Goal: Task Accomplishment & Management: Manage account settings

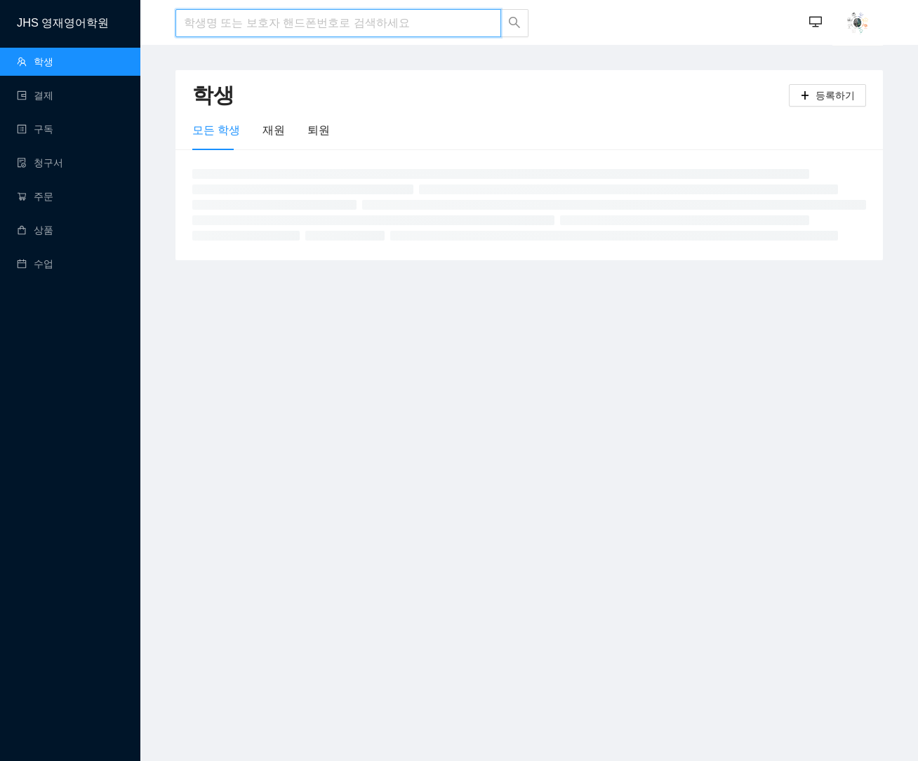
click at [252, 28] on input "search" at bounding box center [338, 23] width 326 height 28
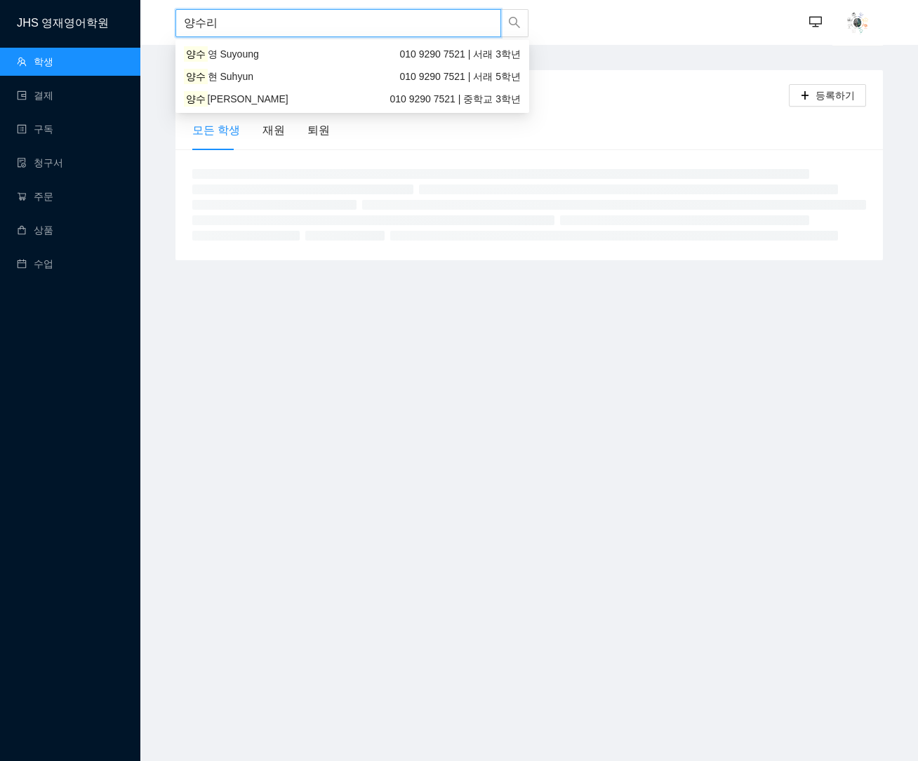
type input "양수린"
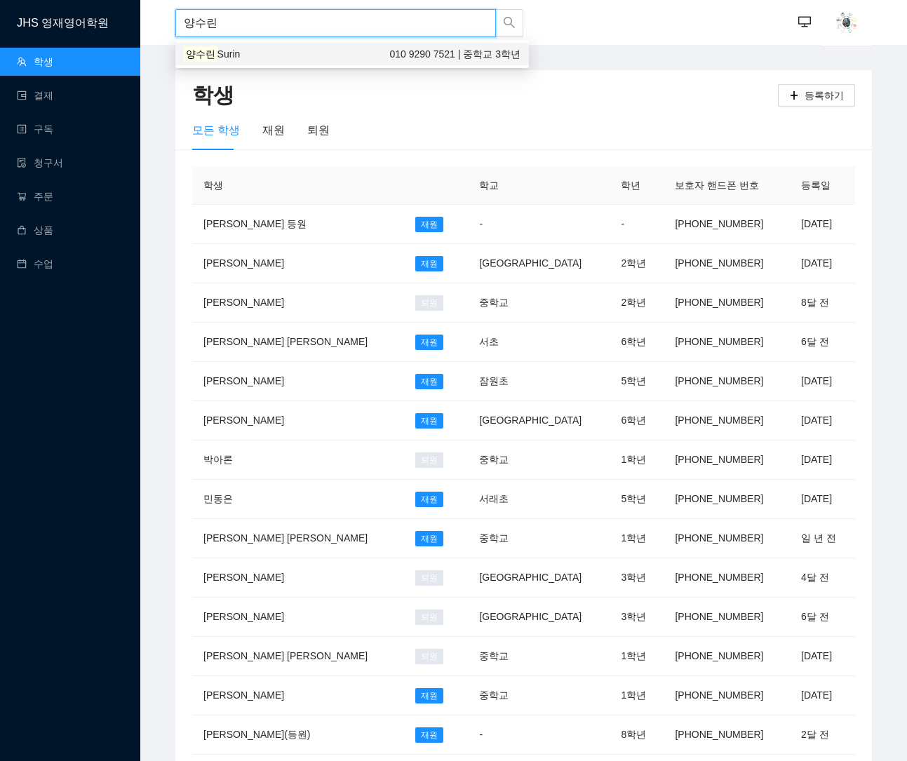
click at [229, 51] on span "Surin" at bounding box center [229, 53] width 23 height 11
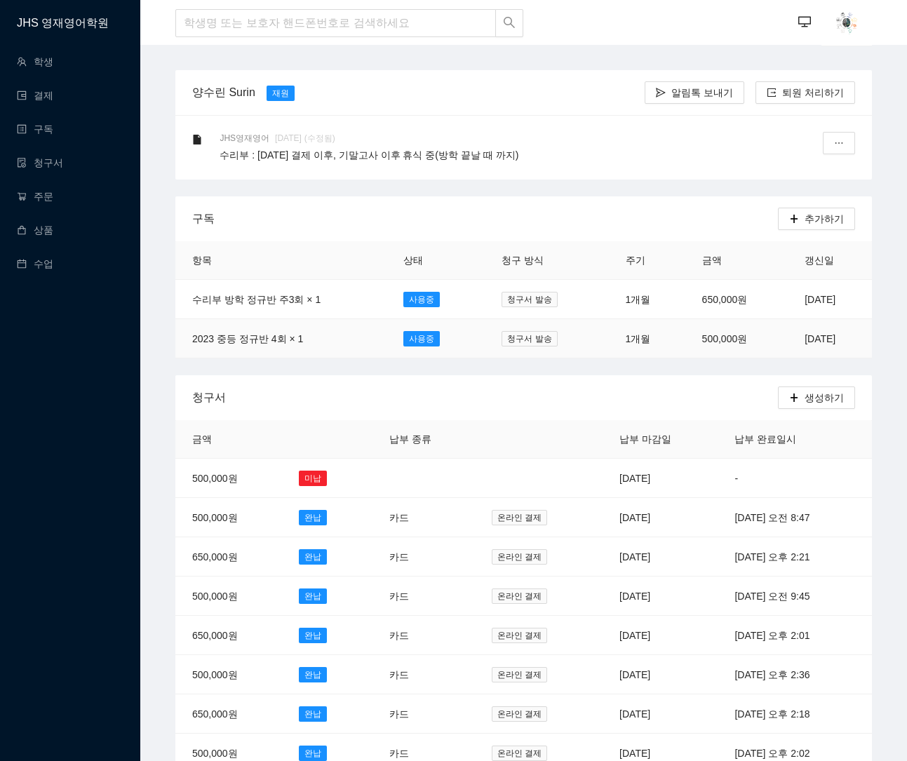
click at [802, 337] on td "[DATE]" at bounding box center [830, 338] width 84 height 39
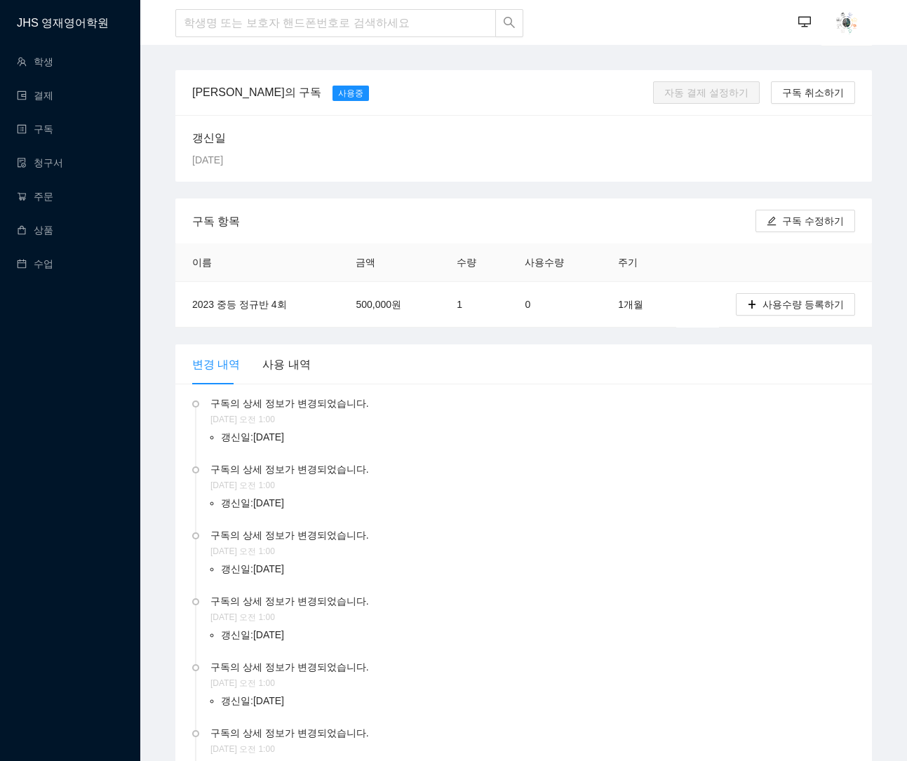
click at [500, 455] on li "구독의 상세 정보가 변경되었습니다. [DATE] 오전 1:00 갱신일 : [DATE]" at bounding box center [523, 434] width 663 height 66
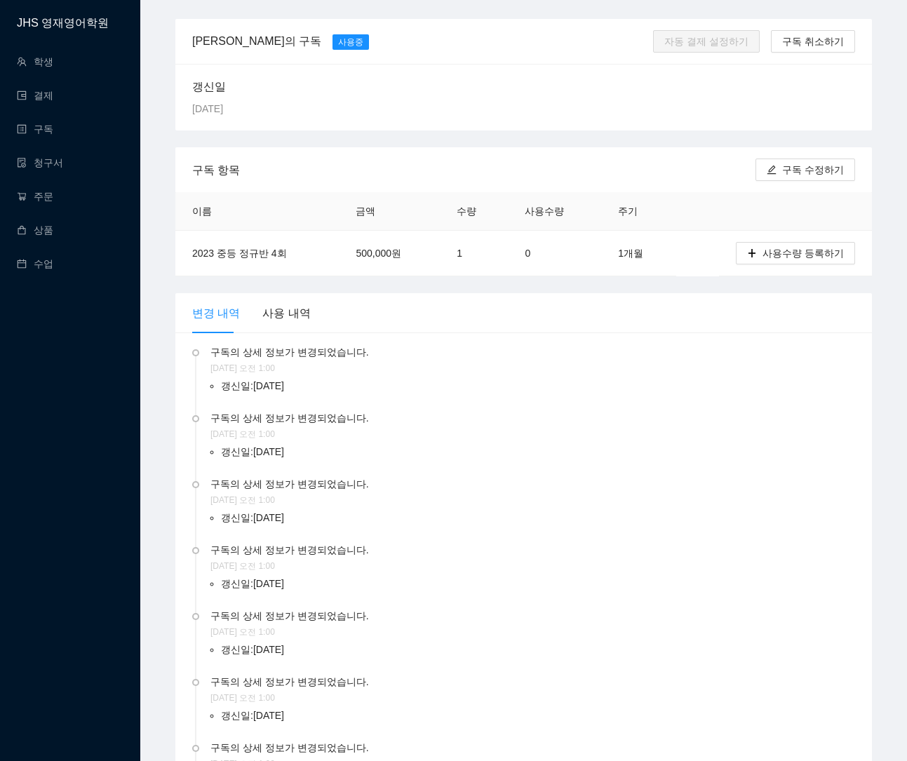
scroll to position [130, 0]
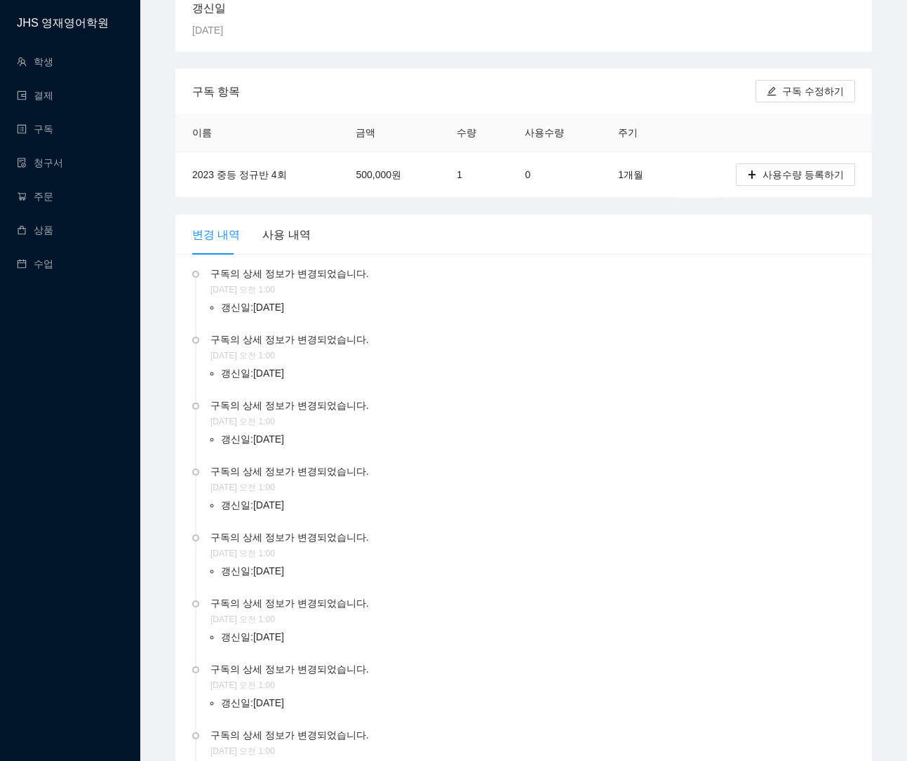
drag, startPoint x: 369, startPoint y: 509, endPoint x: 382, endPoint y: 378, distance: 131.1
click at [382, 378] on li "갱신일 : [DATE]" at bounding box center [538, 373] width 634 height 21
drag, startPoint x: 389, startPoint y: 510, endPoint x: 374, endPoint y: 251, distance: 259.3
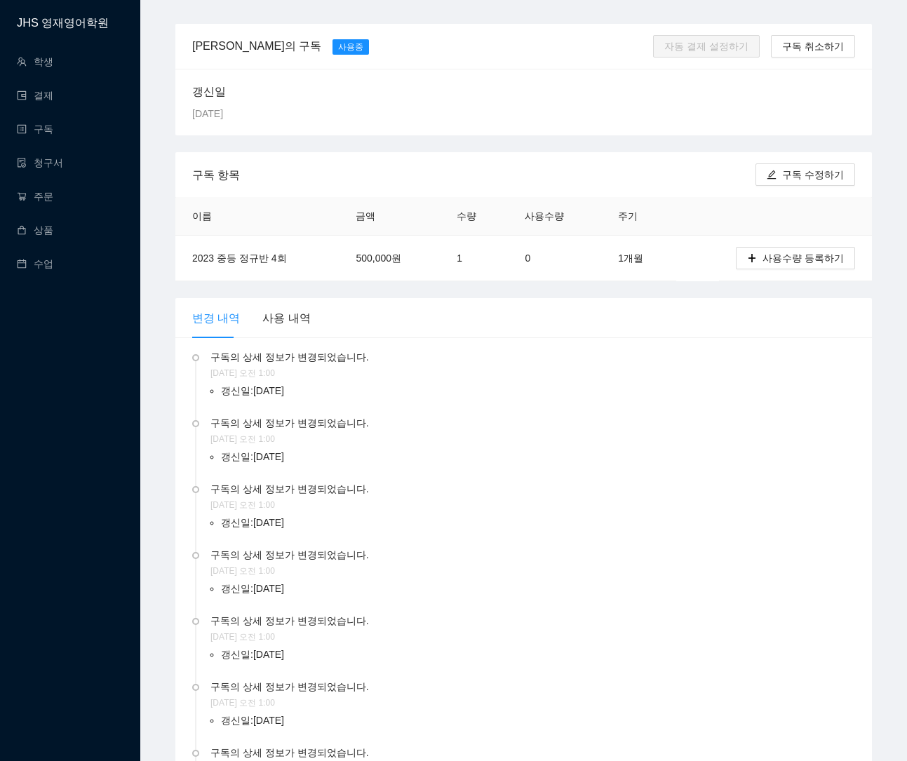
scroll to position [0, 0]
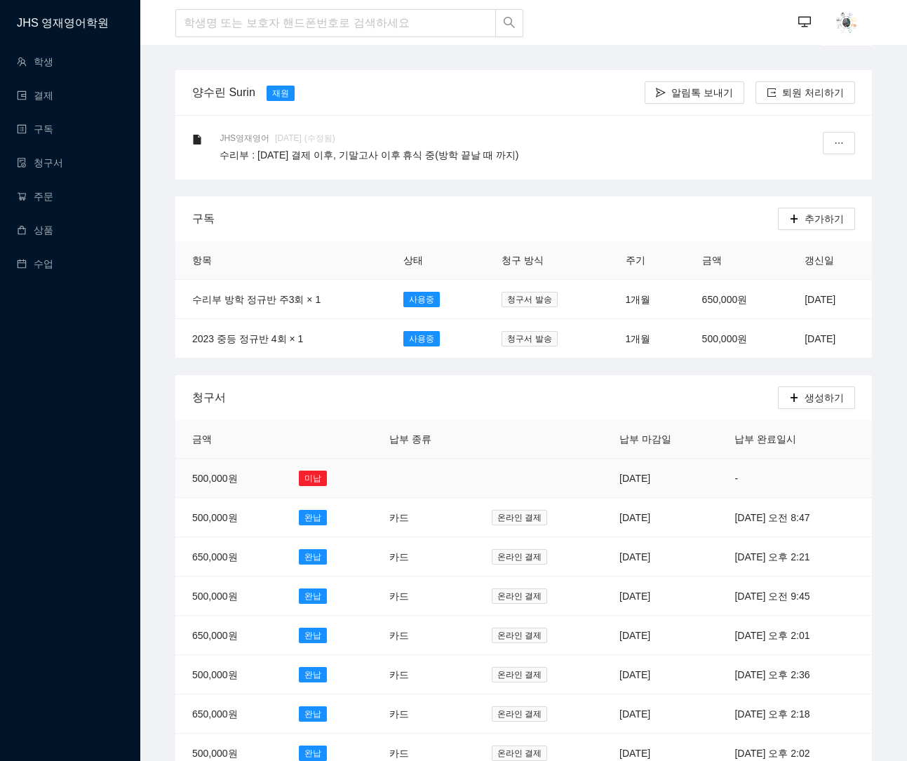
click at [606, 476] on td "[DATE]" at bounding box center [660, 478] width 115 height 39
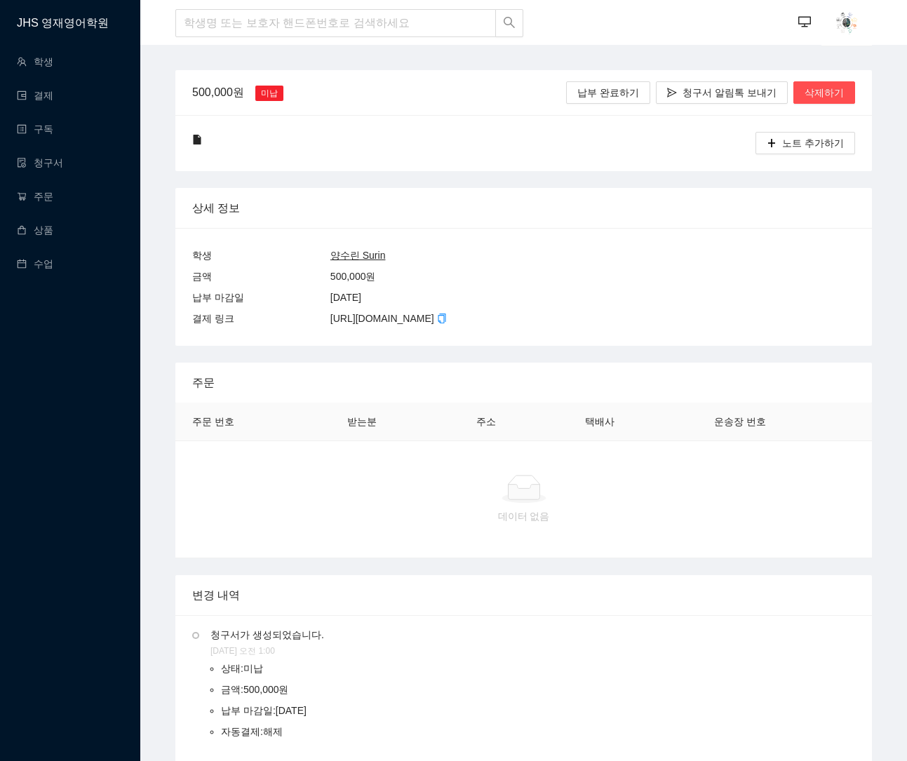
click at [809, 106] on div "납부 완료하기 청구서 알림톡 보내기 삭제하기" at bounding box center [710, 92] width 289 height 45
click at [812, 101] on button "삭제하기" at bounding box center [825, 92] width 62 height 22
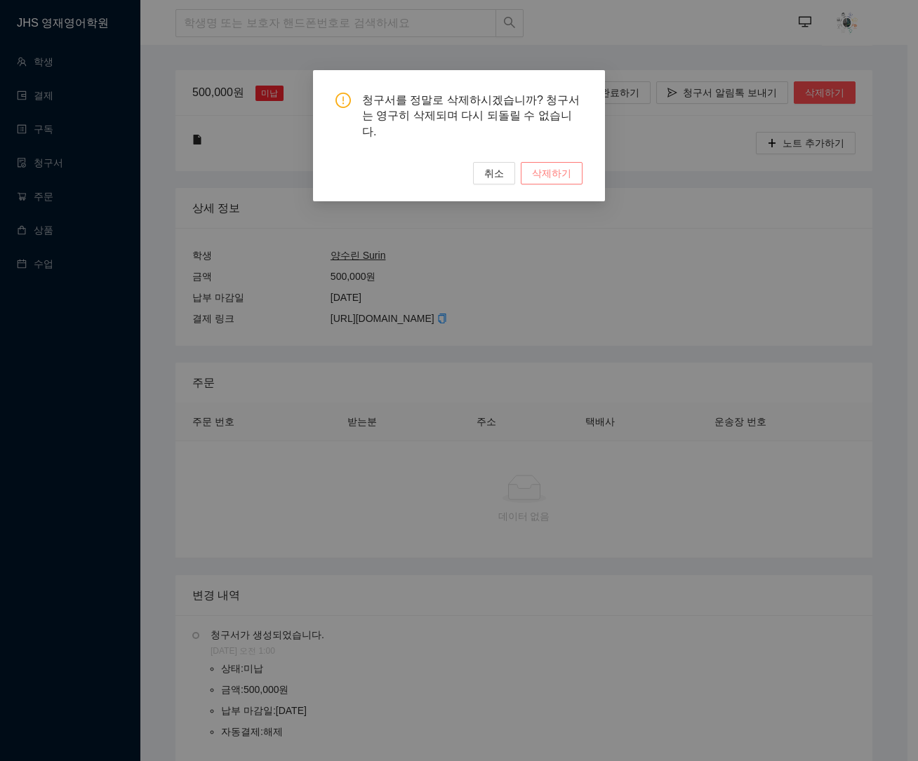
click at [548, 166] on span "삭제하기" at bounding box center [551, 173] width 39 height 15
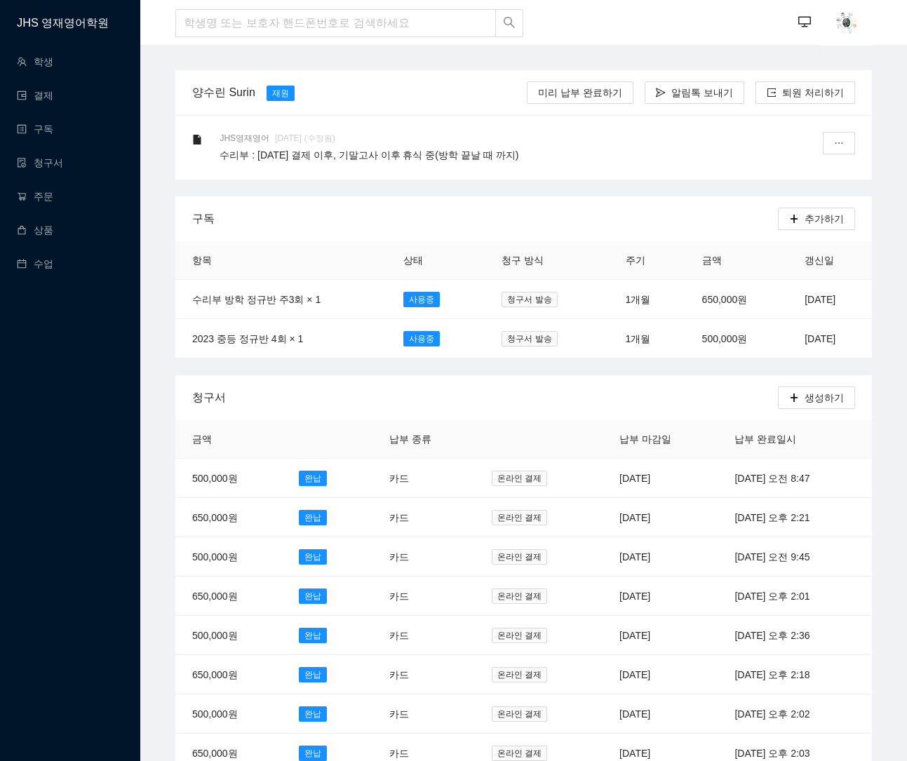
click at [75, 386] on div "JHS 영재영어학원 학생 결제 구독 청구서 주문 상품 수업" at bounding box center [70, 380] width 140 height 761
click at [788, 298] on td "[DATE]" at bounding box center [830, 299] width 84 height 39
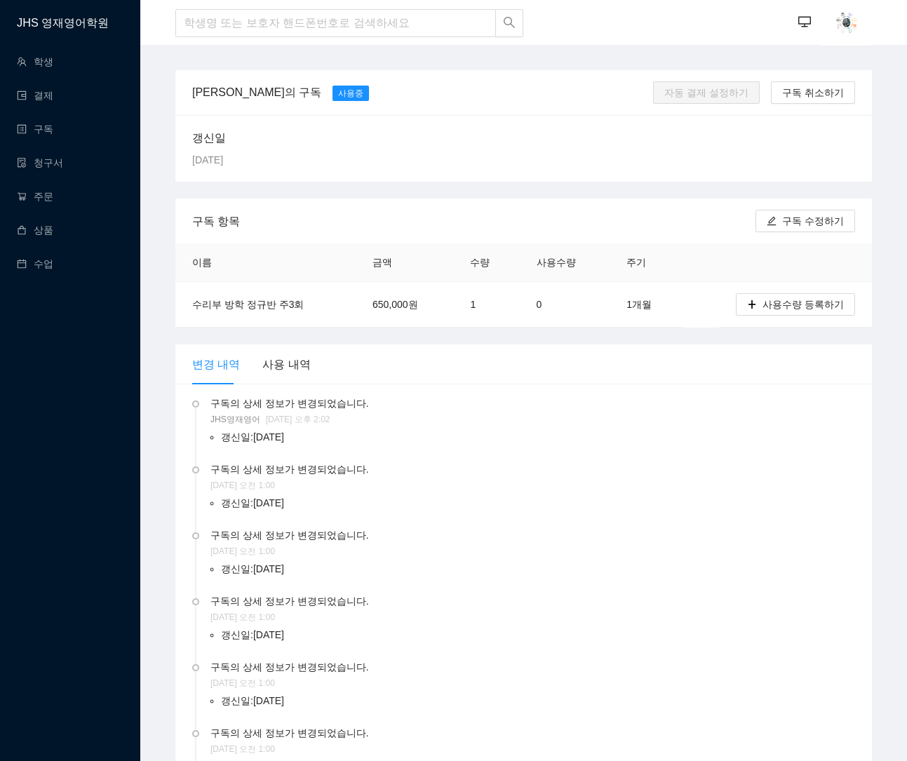
click at [109, 451] on div "JHS 영재영어학원 학생 결제 구독 청구서 주문 상품 수업" at bounding box center [70, 380] width 140 height 761
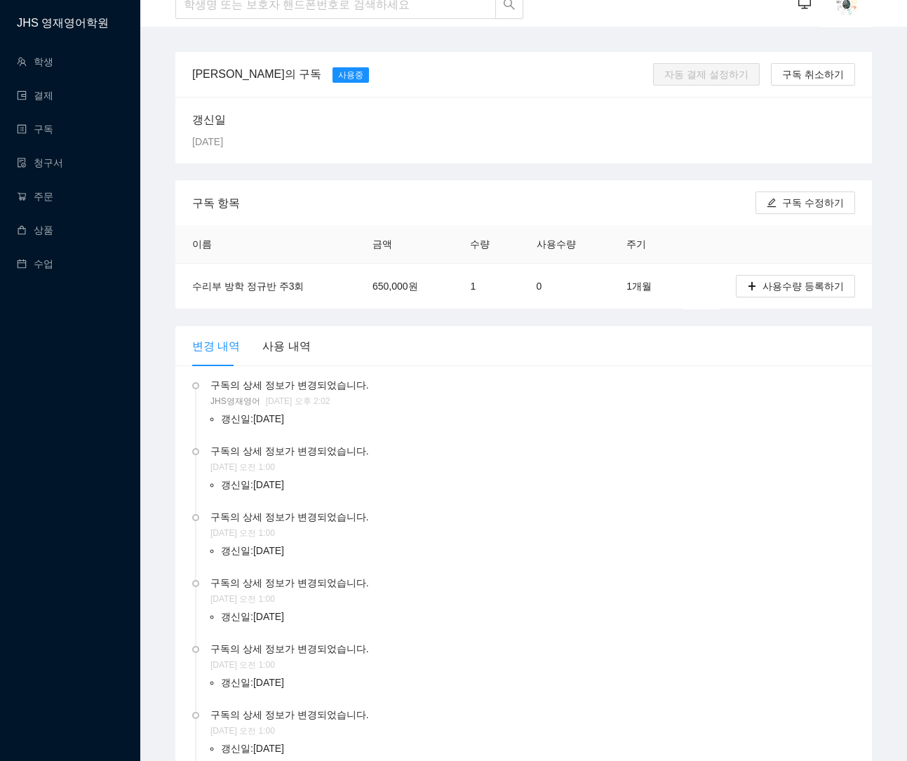
scroll to position [39, 0]
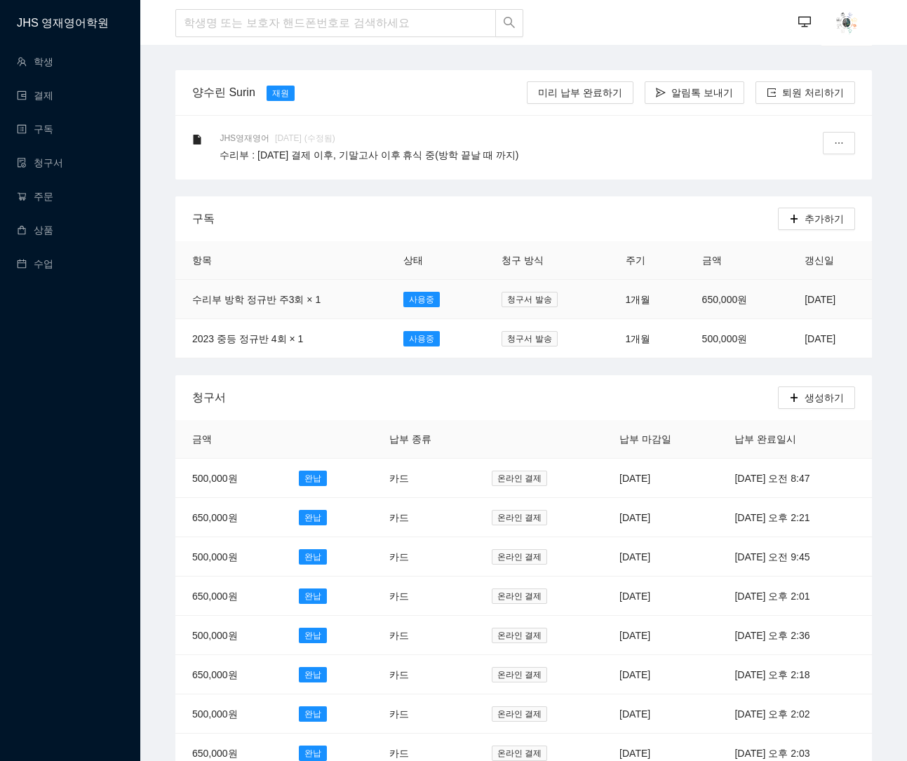
click at [795, 296] on td "[DATE]" at bounding box center [830, 299] width 84 height 39
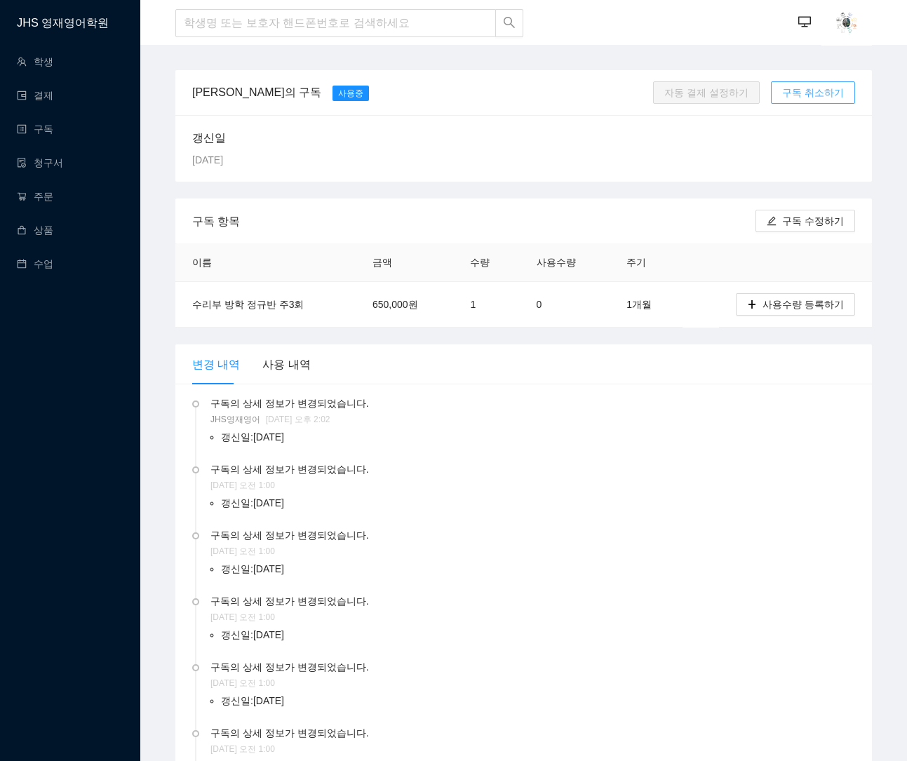
click at [840, 90] on span "구독 취소하기" at bounding box center [813, 92] width 62 height 15
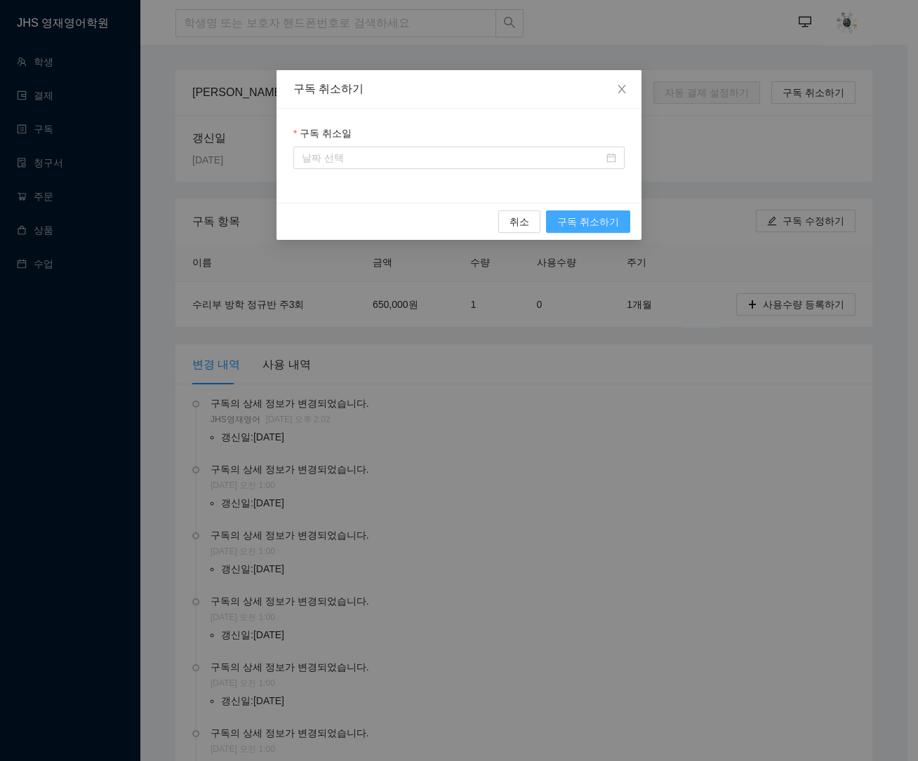
click at [554, 221] on button "구독 취소하기" at bounding box center [588, 221] width 84 height 22
click at [561, 221] on button "구독 취소하기" at bounding box center [588, 221] width 84 height 22
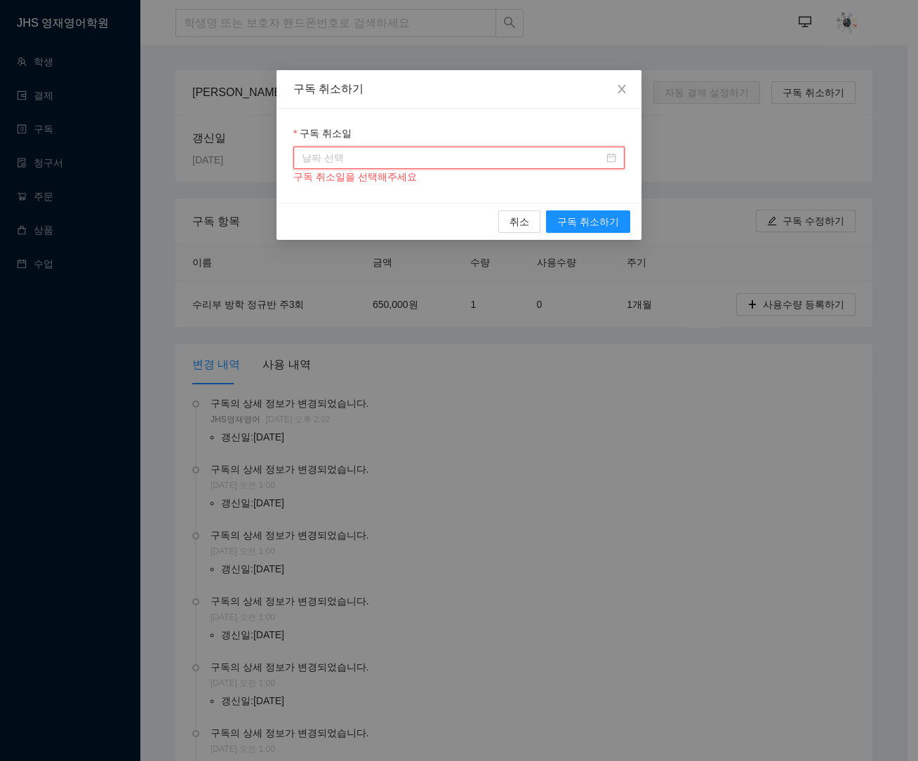
click at [503, 150] on input "구독 취소일" at bounding box center [453, 157] width 302 height 15
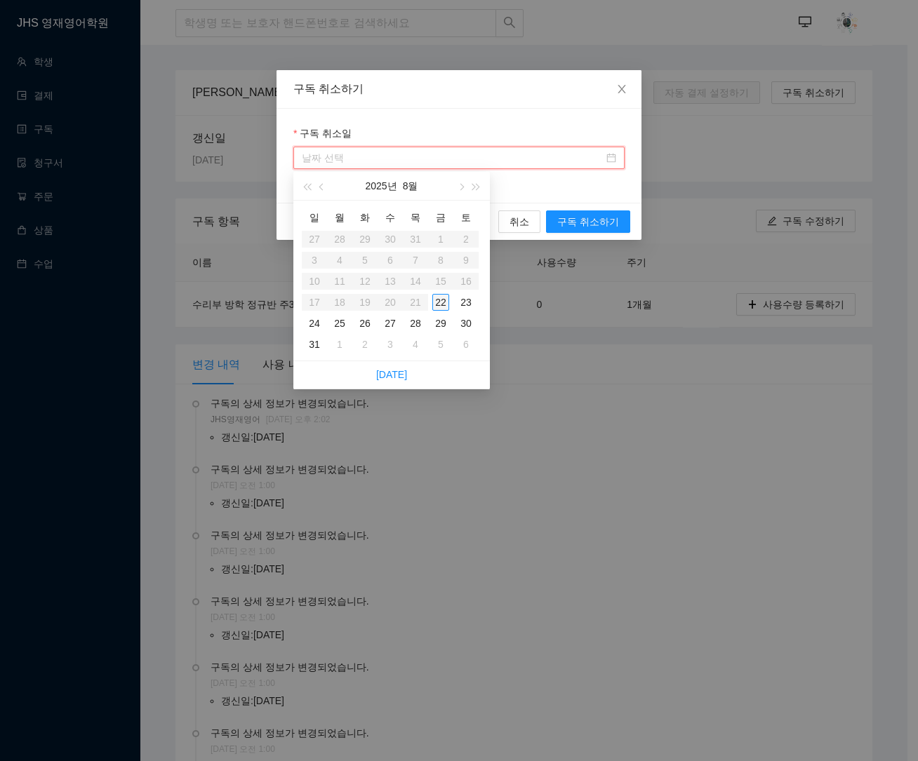
type input "[DATE]"
click at [437, 298] on div "22" at bounding box center [440, 302] width 17 height 17
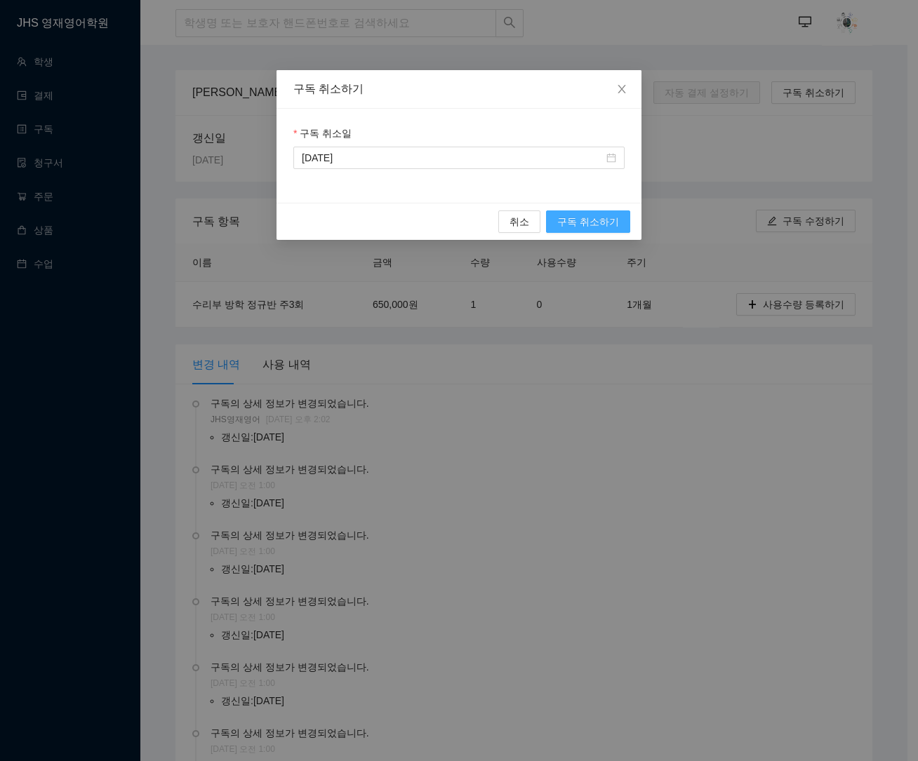
click at [609, 220] on span "구독 취소하기" at bounding box center [588, 221] width 62 height 15
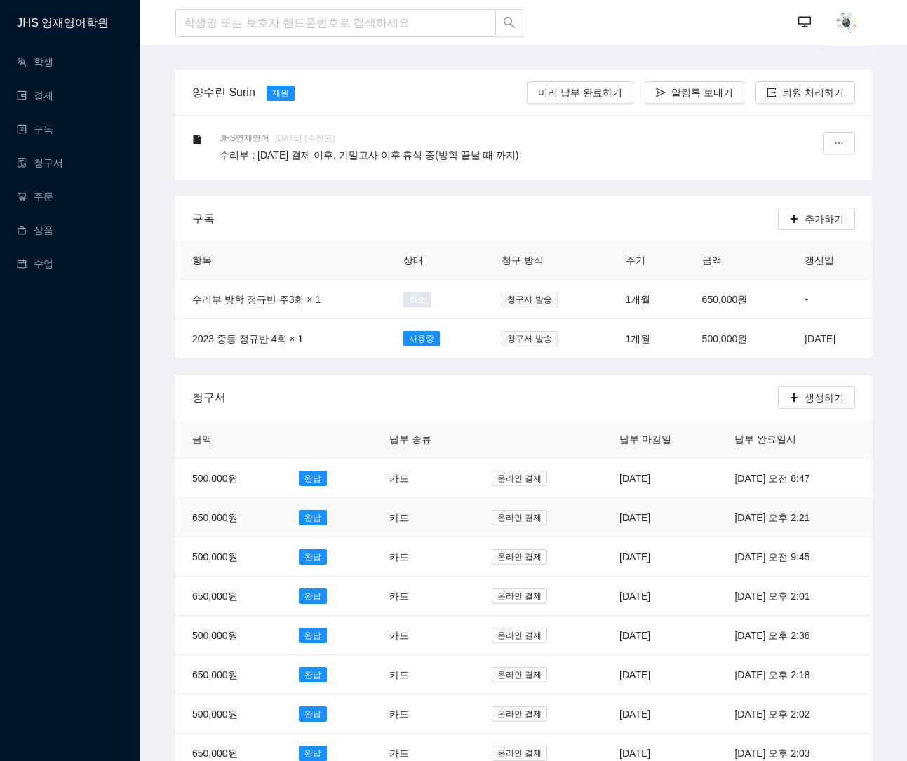
click at [603, 509] on td "[DATE]" at bounding box center [660, 517] width 115 height 39
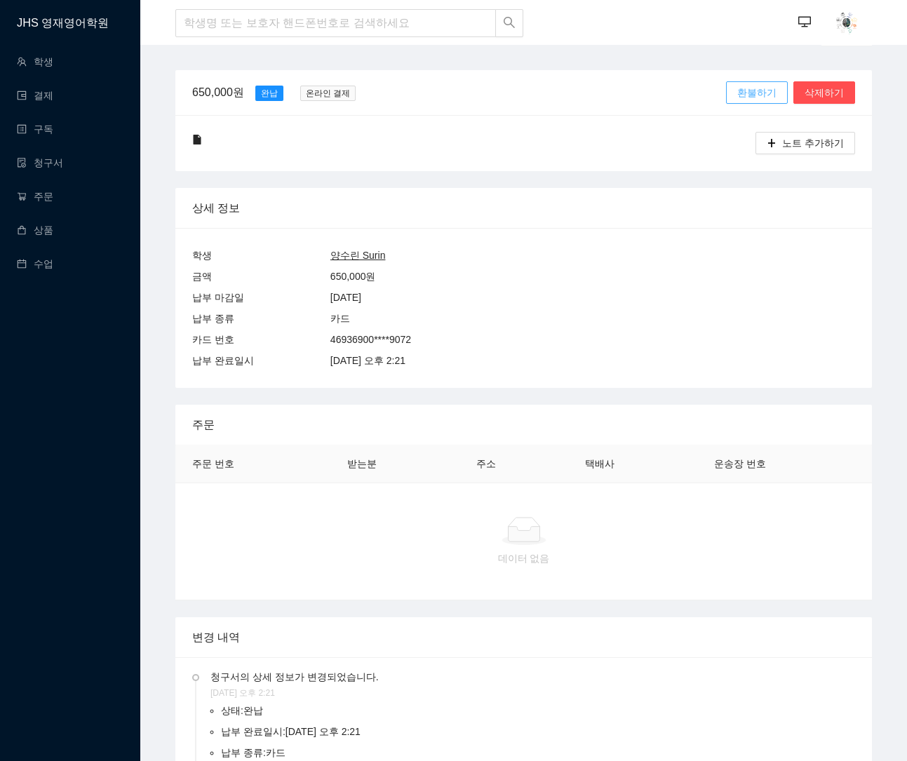
click at [753, 96] on span "환불하기" at bounding box center [756, 92] width 39 height 15
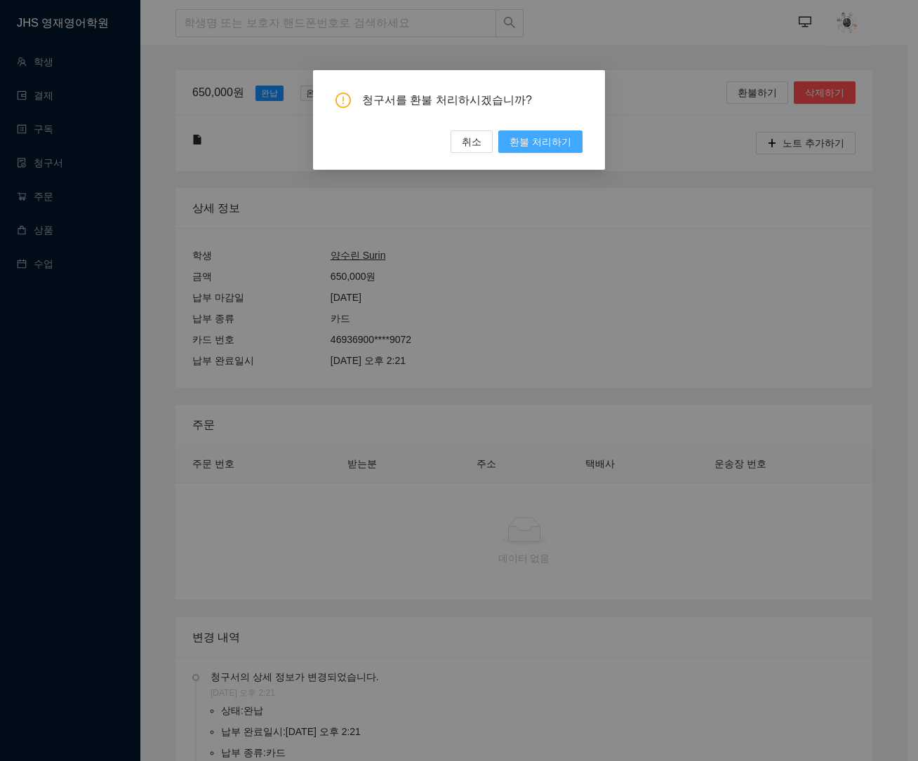
click at [540, 143] on span "환불 처리하기" at bounding box center [540, 141] width 62 height 15
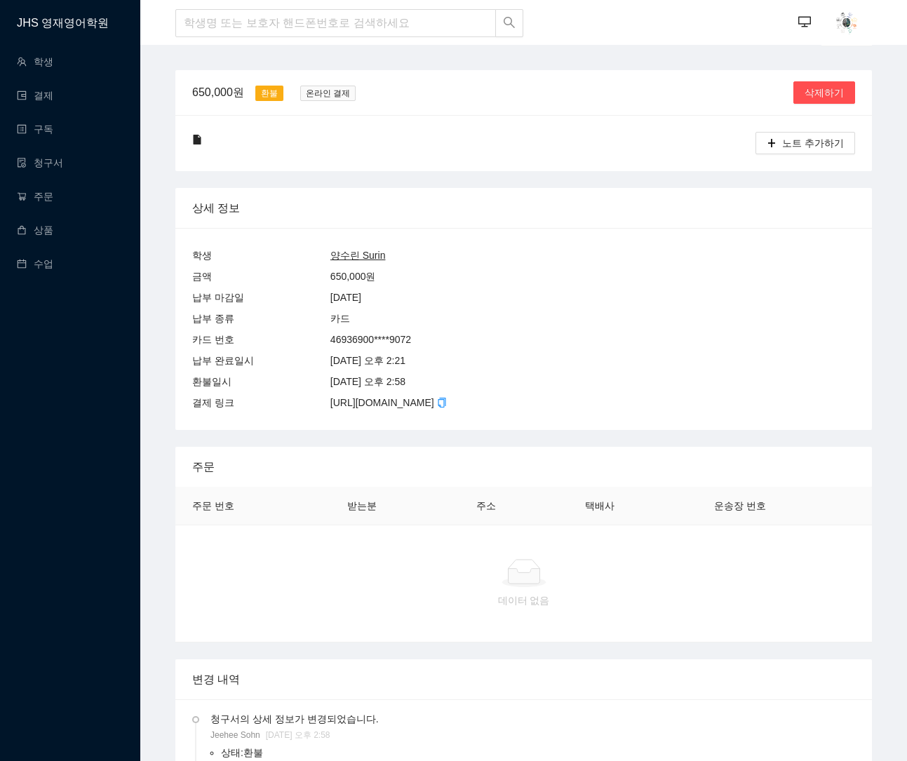
click at [72, 352] on div "JHS 영재영어학원 학생 결제 구독 청구서 주문 상품 수업" at bounding box center [70, 380] width 140 height 761
click at [45, 67] on link "학생" at bounding box center [35, 61] width 36 height 11
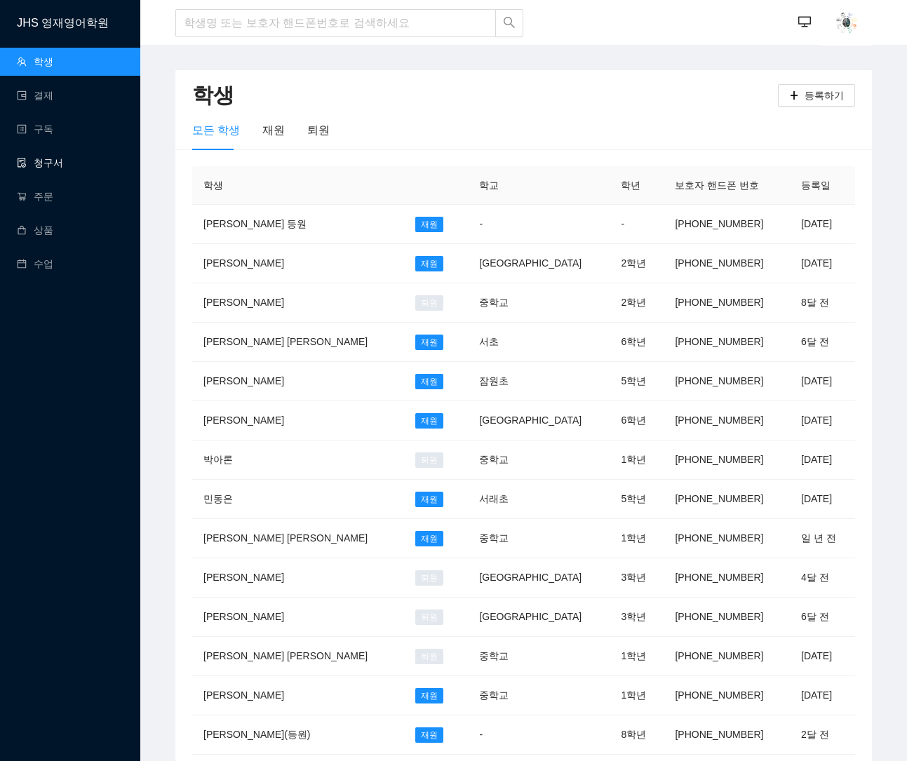
click at [39, 162] on link "청구서" at bounding box center [40, 162] width 46 height 11
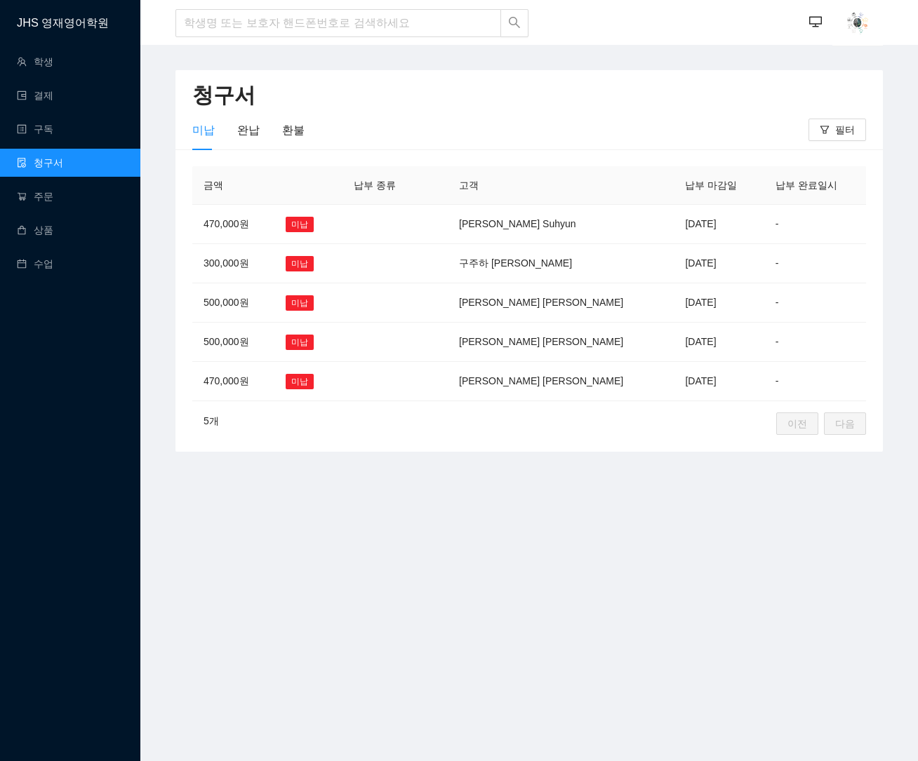
click at [346, 511] on main "청구서 미납 완납 환불 필터 금액 납부 종류 고객 납부 마감일 납부 완료일시 470,000원 미납 양수현 Suhyun [DATE] - 300,…" at bounding box center [528, 403] width 777 height 716
click at [240, 128] on div "완납" at bounding box center [248, 130] width 22 height 18
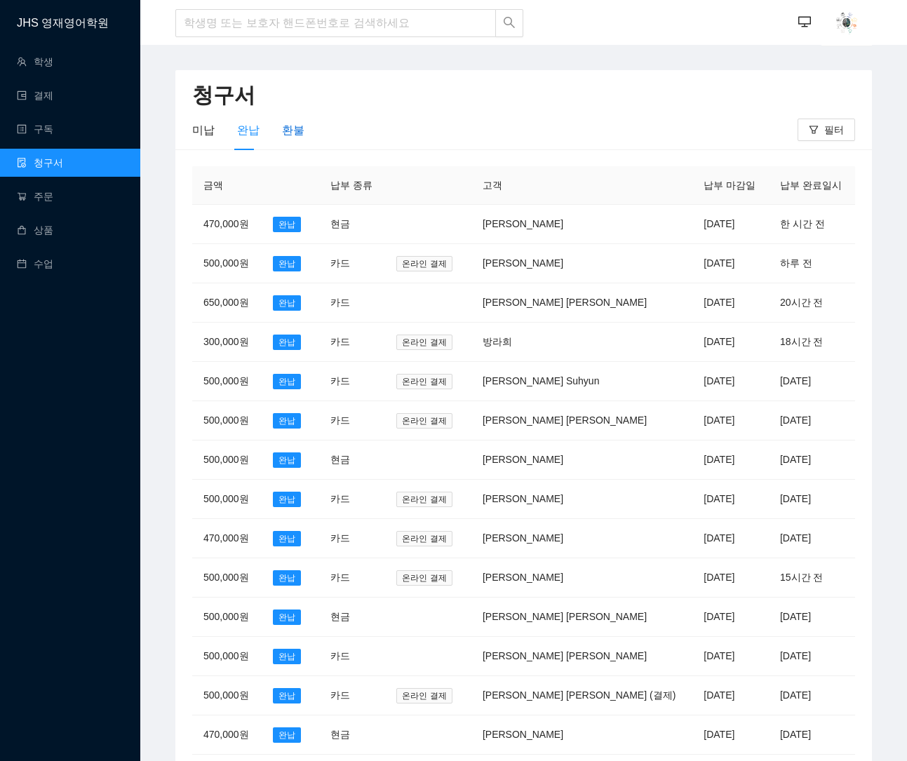
click at [284, 131] on div "환불" at bounding box center [293, 130] width 22 height 18
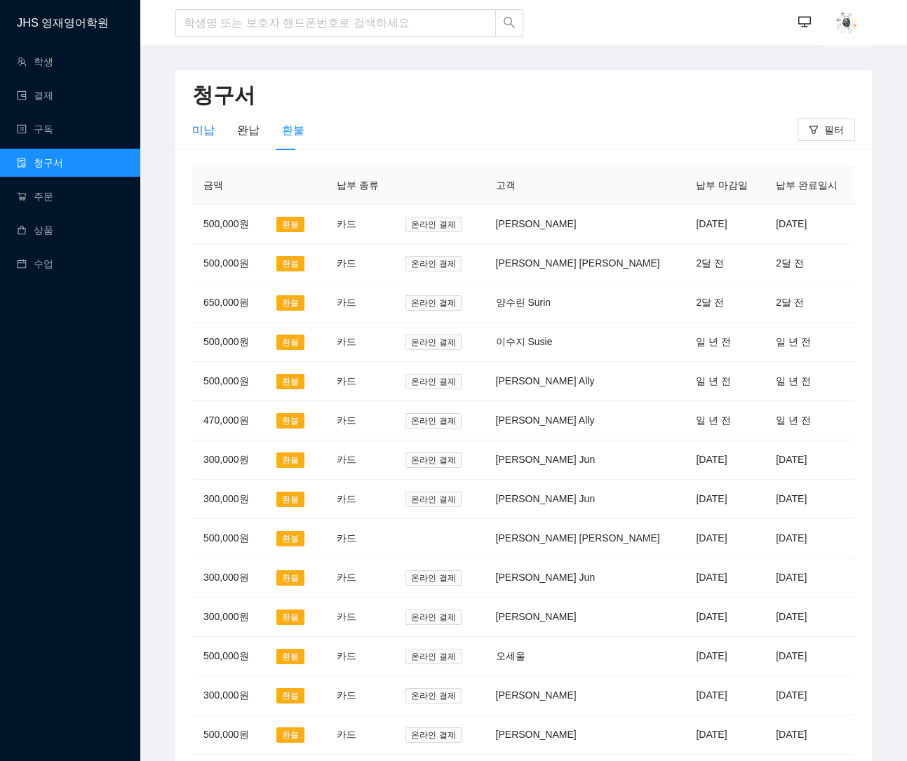
click at [199, 131] on div "미납" at bounding box center [203, 130] width 22 height 18
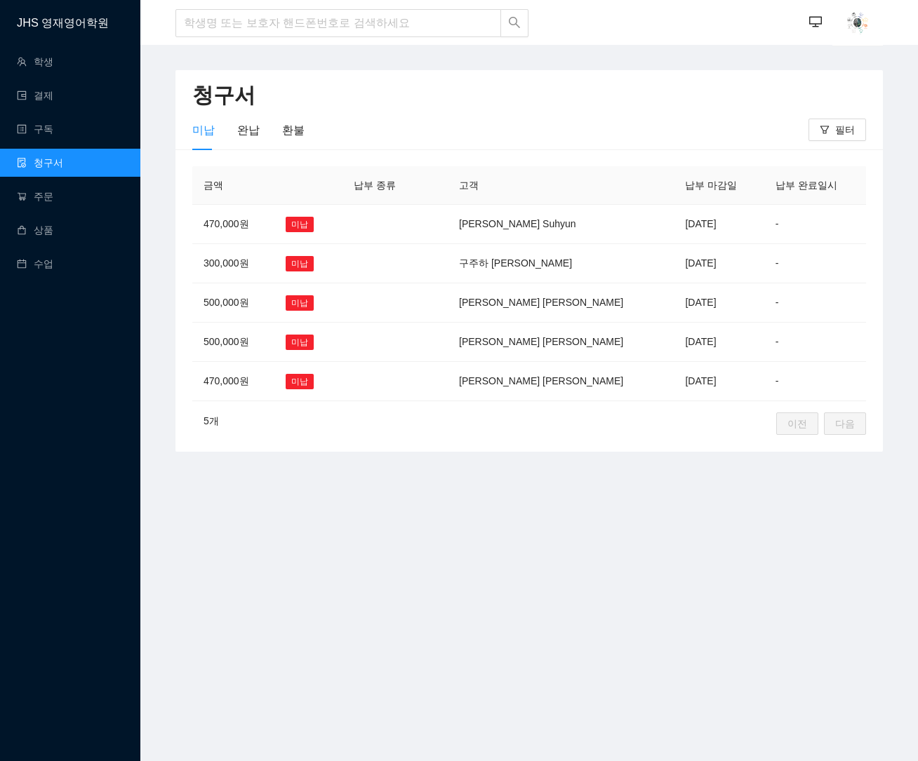
click at [437, 662] on main "청구서 미납 완납 환불 필터 금액 납부 종류 고객 납부 마감일 납부 완료일시 470,000원 미납 양수현 Suhyun [DATE] - 300,…" at bounding box center [528, 403] width 777 height 716
click at [43, 91] on link "결제" at bounding box center [35, 95] width 36 height 11
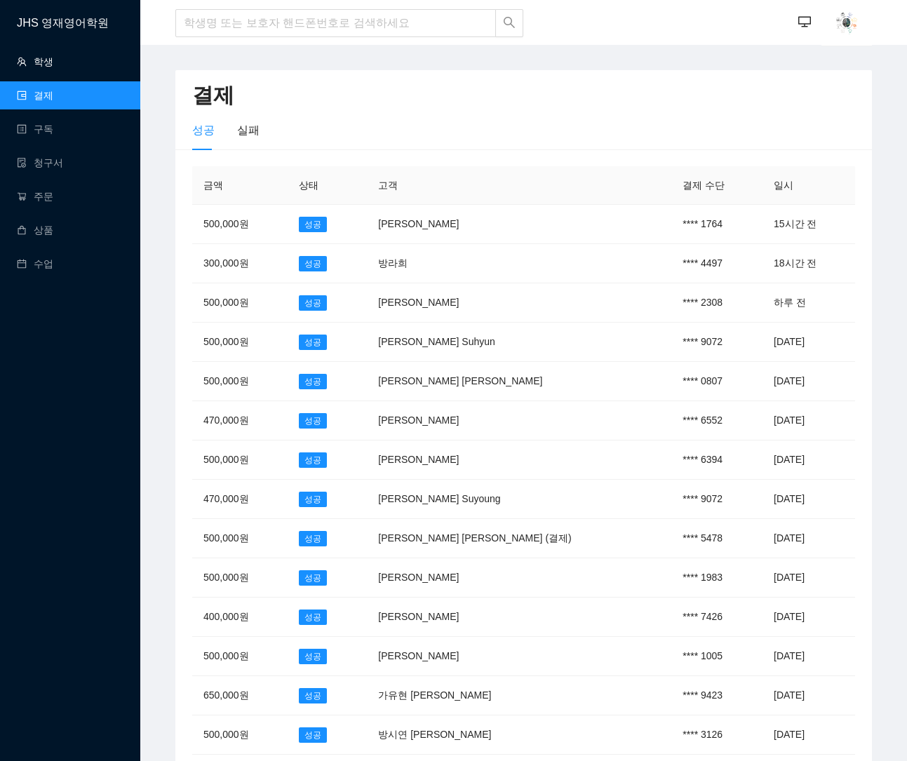
click at [47, 58] on link "학생" at bounding box center [35, 61] width 36 height 11
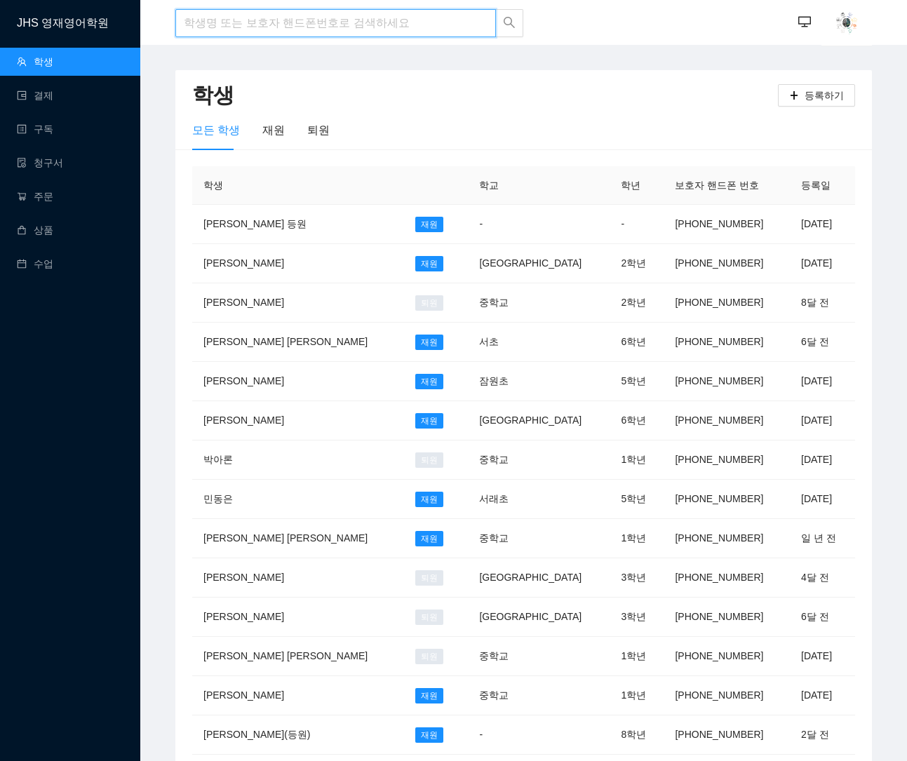
click at [323, 30] on input "search" at bounding box center [335, 23] width 321 height 28
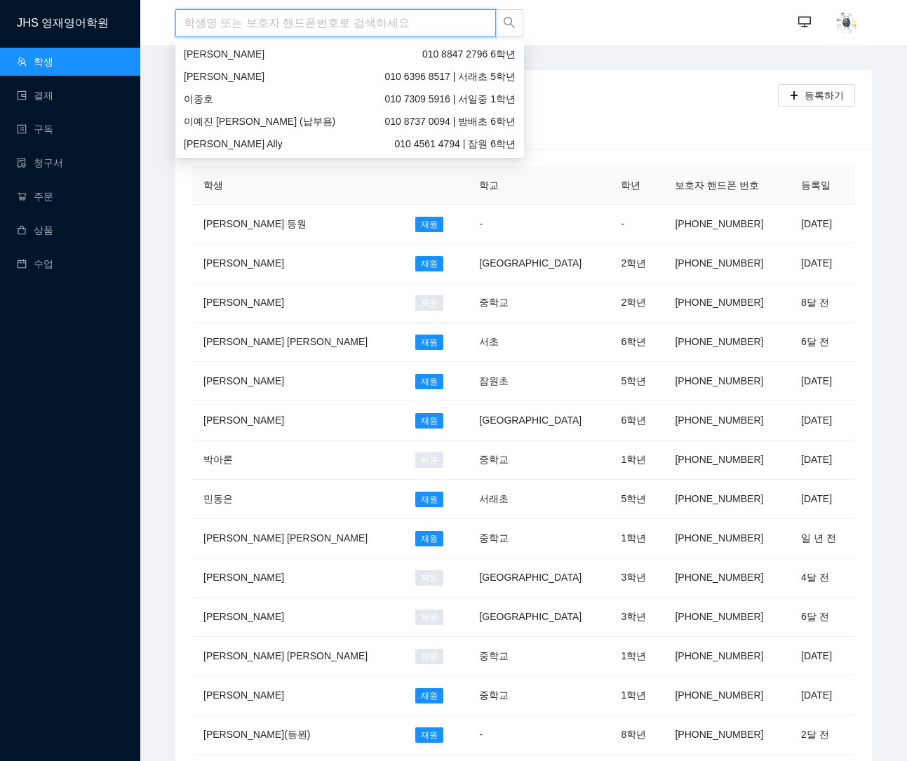
click at [325, 28] on input "search" at bounding box center [335, 23] width 321 height 28
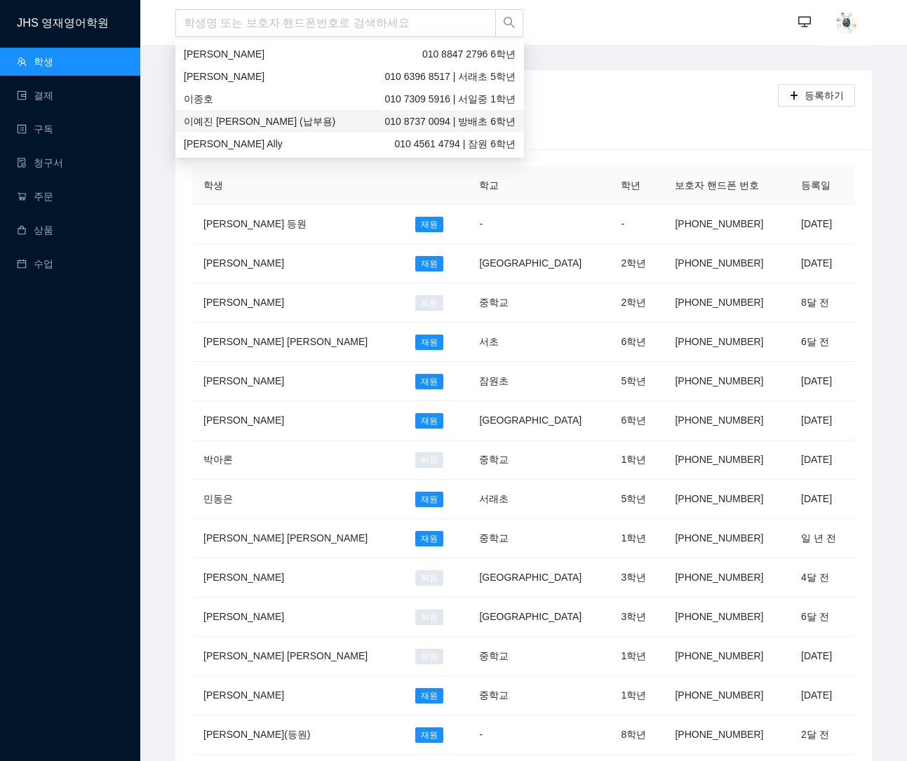
click at [69, 373] on div "JHS 영재영어학원 학생 결제 구독 청구서 주문 상품 수업" at bounding box center [70, 380] width 140 height 761
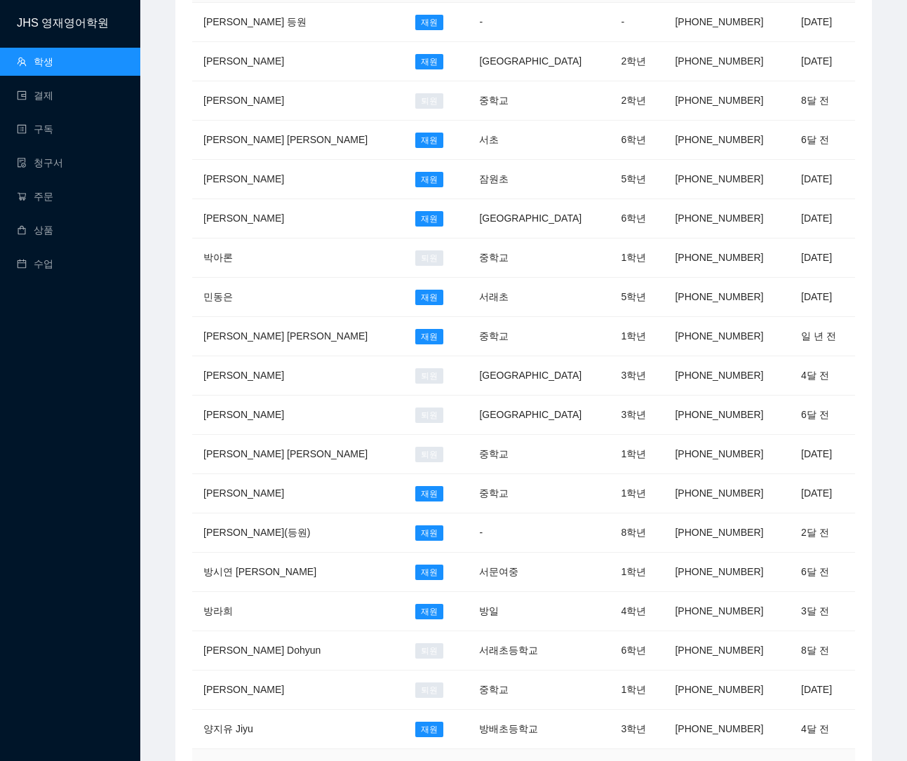
scroll to position [314, 0]
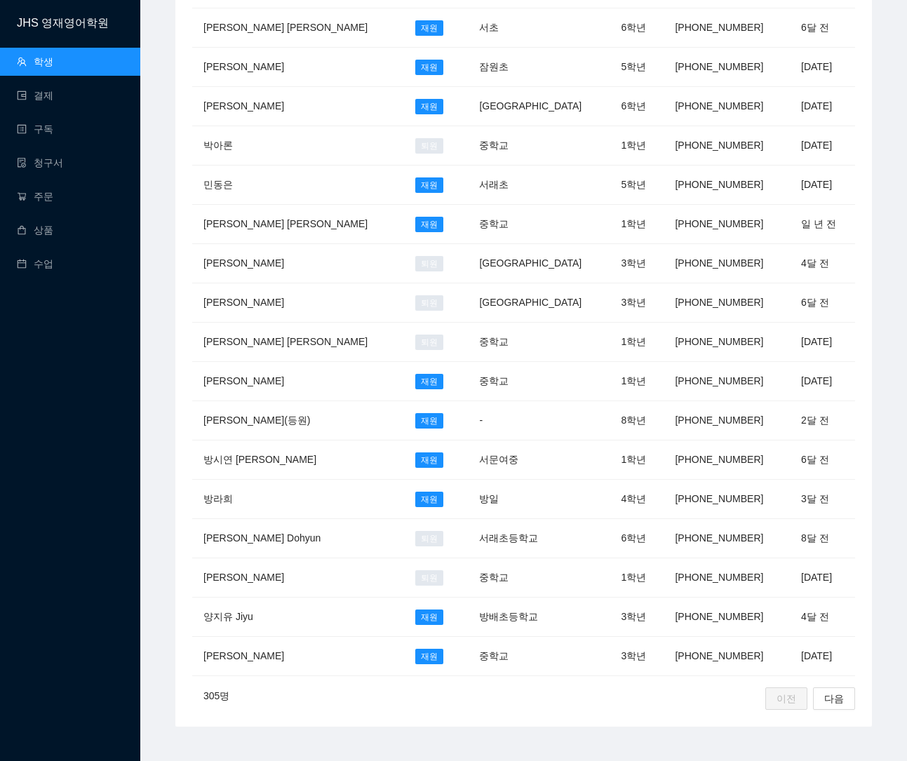
click at [597, 709] on div "학생 학교 학년 보호자 핸드폰 번호 등록일 [PERSON_NAME] 등원 재원 - - [PHONE_NUMBER] [DATE] [PERSON_N…" at bounding box center [523, 281] width 697 height 892
click at [636, 693] on div "305 명 이전 다음" at bounding box center [523, 696] width 663 height 28
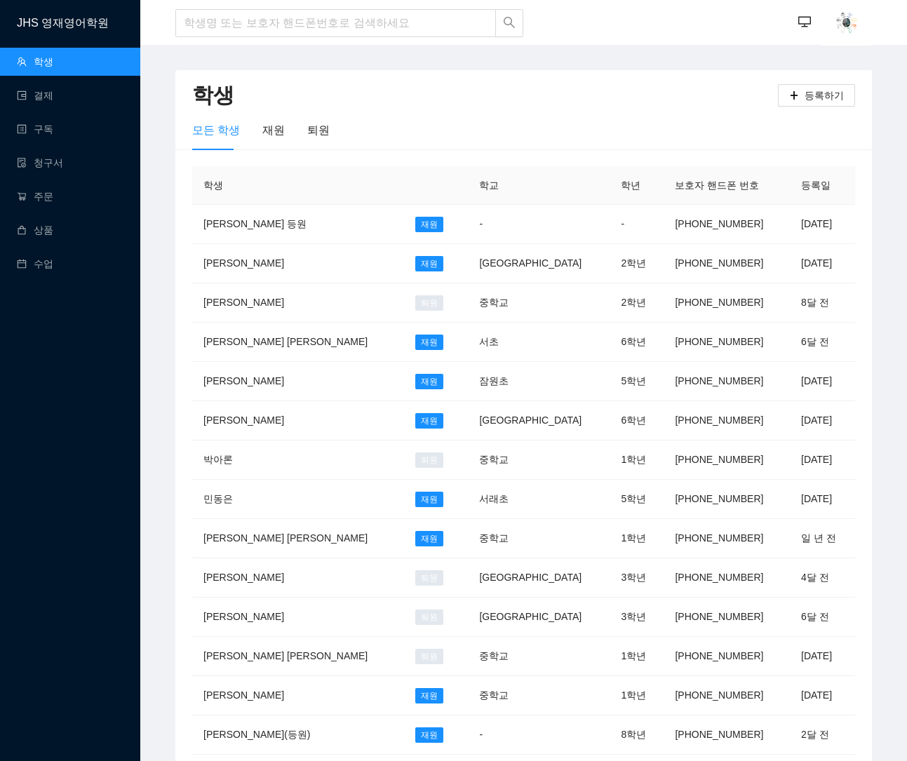
click at [41, 329] on div "JHS 영재영어학원 학생 결제 구독 청구서 주문 상품 수업" at bounding box center [70, 380] width 140 height 761
click at [379, 68] on main "학생 등록하기 모든 학생 재원 퇴원 학생 학교 학년 보호자 핸드폰 번호 등록일 [PERSON_NAME] 등원 재원 - - [PHONE_NUMB…" at bounding box center [523, 564] width 767 height 1038
click at [308, 20] on input "search" at bounding box center [335, 23] width 321 height 28
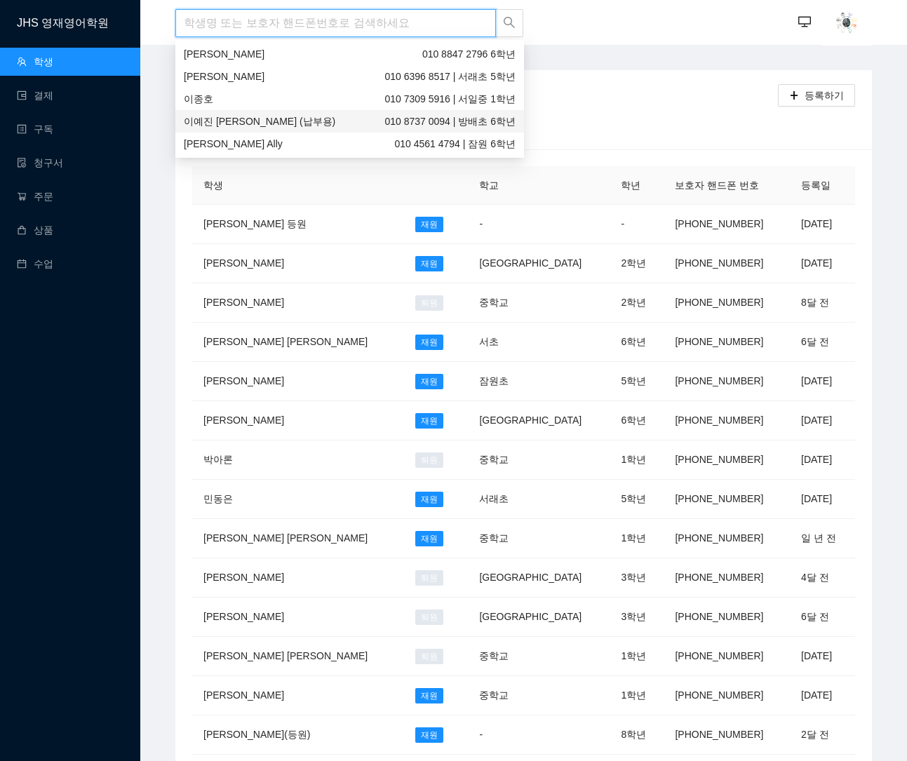
click at [299, 18] on input "search" at bounding box center [335, 23] width 321 height 28
click at [302, 25] on input "search" at bounding box center [335, 23] width 321 height 28
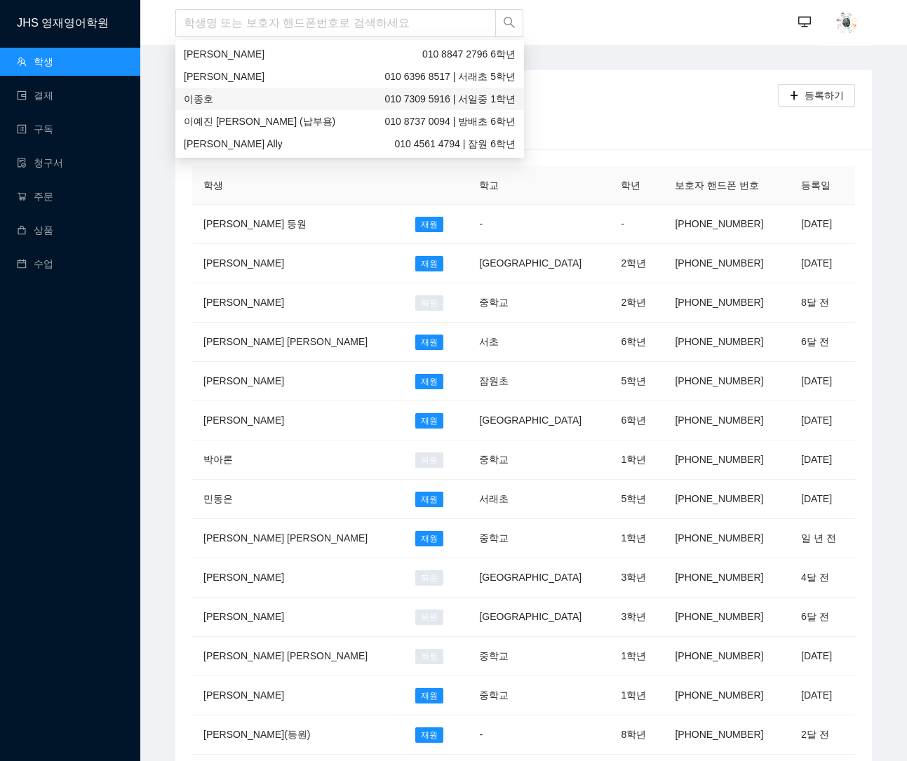
click at [78, 391] on div "JHS 영재영어학원 학생 결제 구독 청구서 주문 상품 수업" at bounding box center [70, 380] width 140 height 761
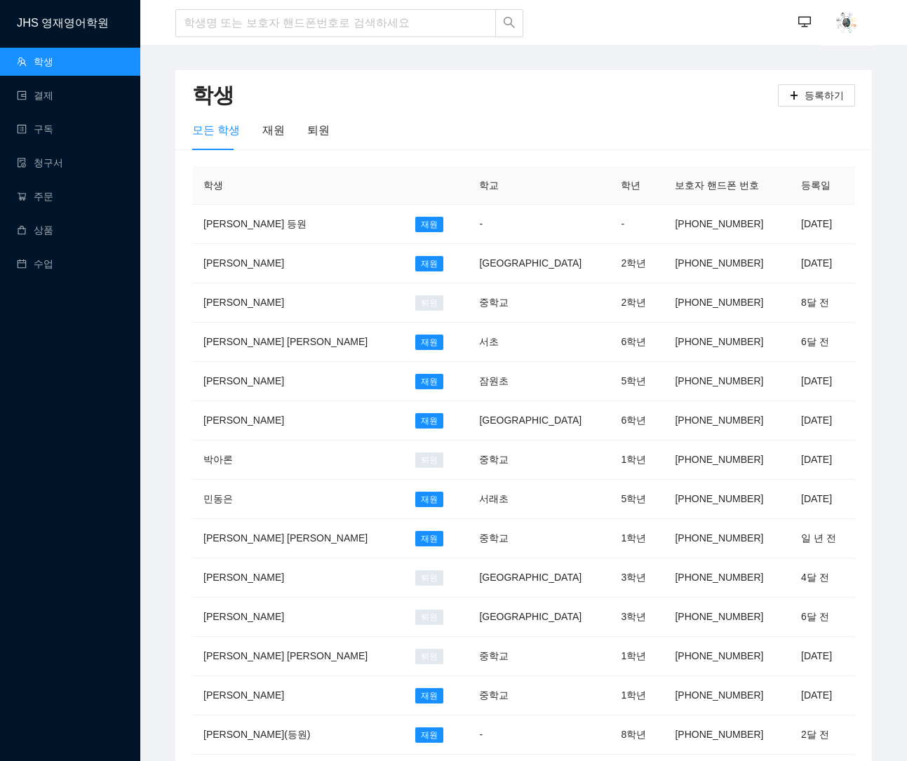
click at [78, 390] on div "JHS 영재영어학원 학생 결제 구독 청구서 주문 상품 수업" at bounding box center [70, 380] width 140 height 761
click at [77, 391] on div "JHS 영재영어학원 학생 결제 구독 청구서 주문 상품 수업" at bounding box center [70, 380] width 140 height 761
click at [78, 328] on div "JHS 영재영어학원 학생 결제 구독 청구서 주문 상품 수업" at bounding box center [70, 380] width 140 height 761
click at [75, 342] on div "JHS 영재영어학원 학생 결제 구독 청구서 주문 상품 수업" at bounding box center [70, 380] width 140 height 761
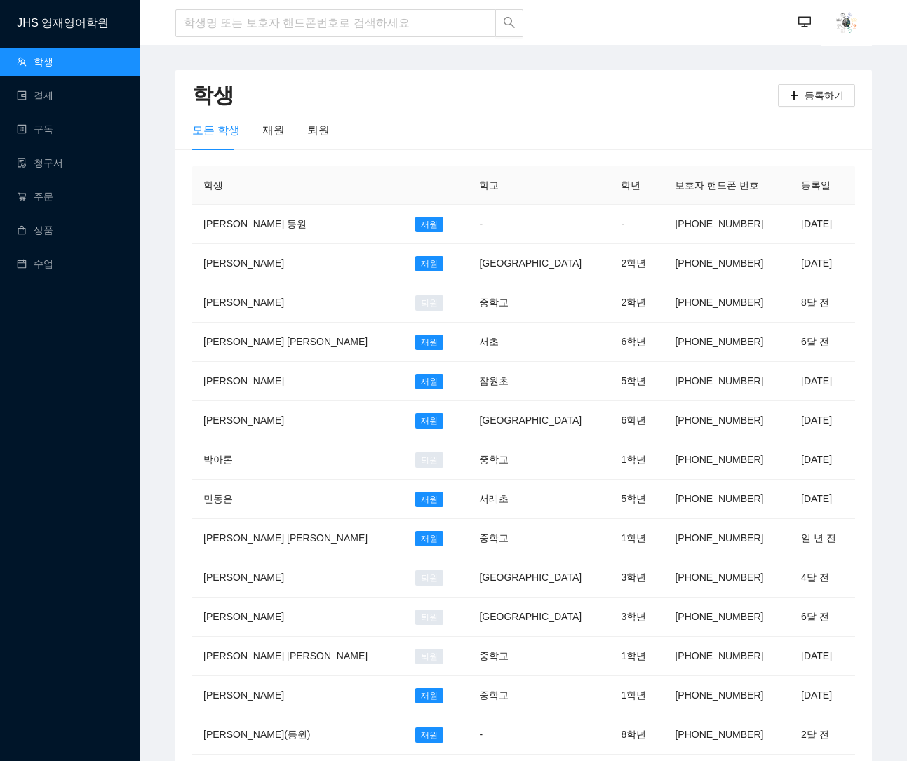
click at [75, 342] on div "JHS 영재영어학원 학생 결제 구독 청구서 주문 상품 수업" at bounding box center [70, 380] width 140 height 761
drag, startPoint x: 103, startPoint y: 312, endPoint x: 93, endPoint y: 91, distance: 222.0
click at [90, 56] on div "JHS 영재영어학원 학생 결제 구독 청구서 주문 상품 수업" at bounding box center [70, 380] width 140 height 761
click at [84, 343] on div "JHS 영재영어학원 학생 결제 구독 청구서 주문 상품 수업" at bounding box center [70, 380] width 140 height 761
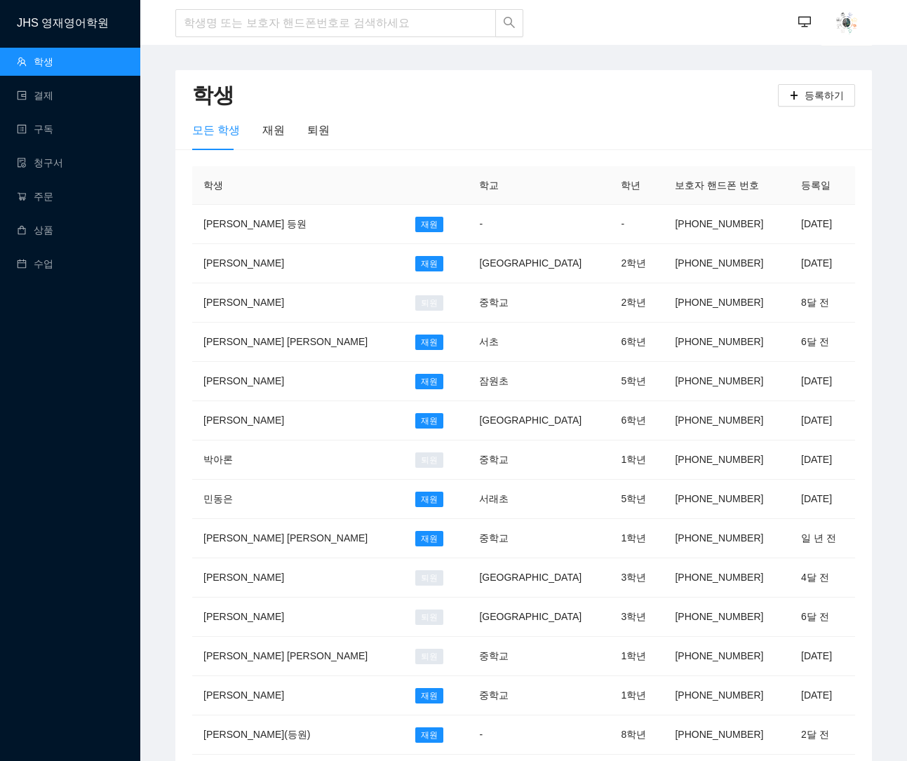
click at [84, 343] on div "JHS 영재영어학원 학생 결제 구독 청구서 주문 상품 수업" at bounding box center [70, 380] width 140 height 761
click at [352, 50] on main "학생 등록하기 모든 학생 재원 퇴원 학생 학교 학년 보호자 핸드폰 번호 등록일 [PERSON_NAME] 등원 재원 - - [PHONE_NUMB…" at bounding box center [523, 564] width 767 height 1038
click at [369, 25] on input "search" at bounding box center [335, 23] width 321 height 28
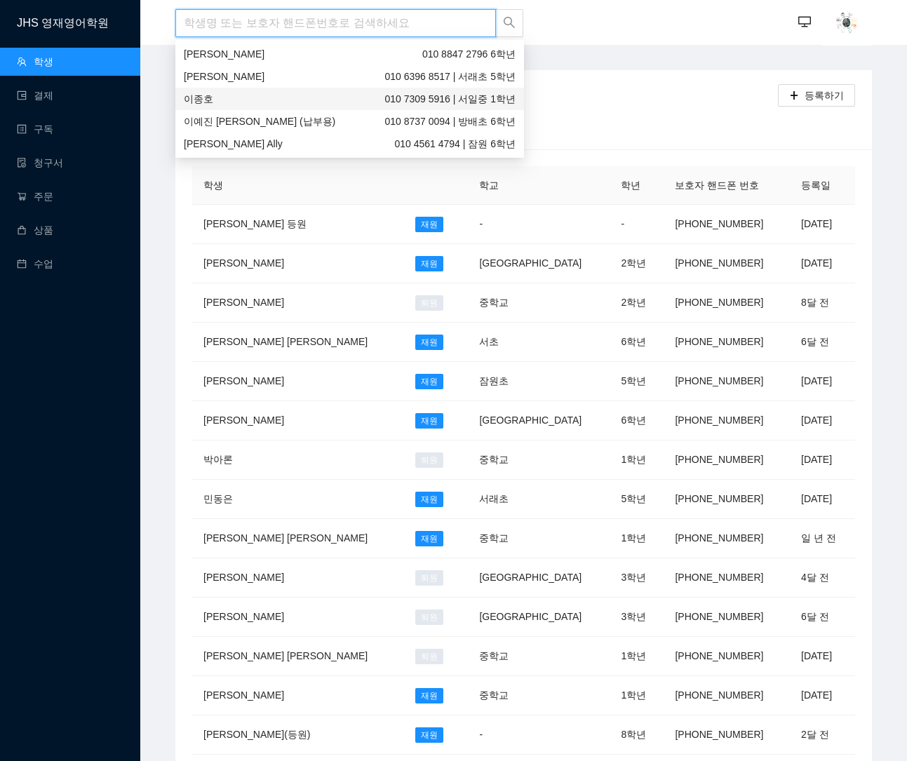
click at [369, 25] on input "search" at bounding box center [335, 23] width 321 height 28
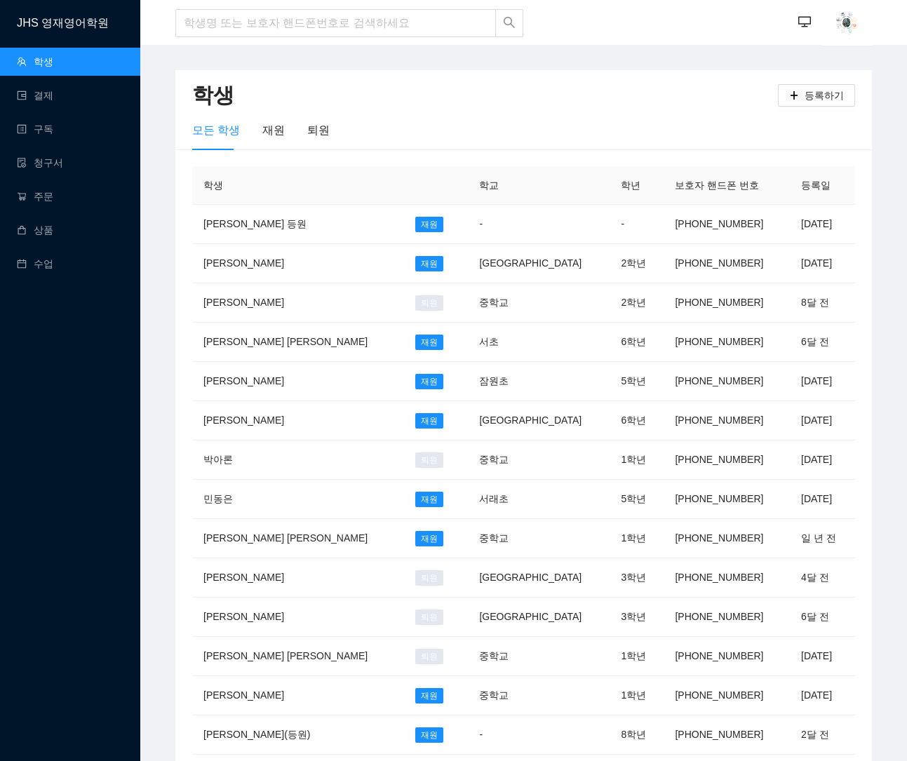
click at [61, 342] on div "JHS 영재영어학원 학생 결제 구독 청구서 주문 상품 수업" at bounding box center [70, 380] width 140 height 761
click at [287, 24] on input "search" at bounding box center [335, 23] width 321 height 28
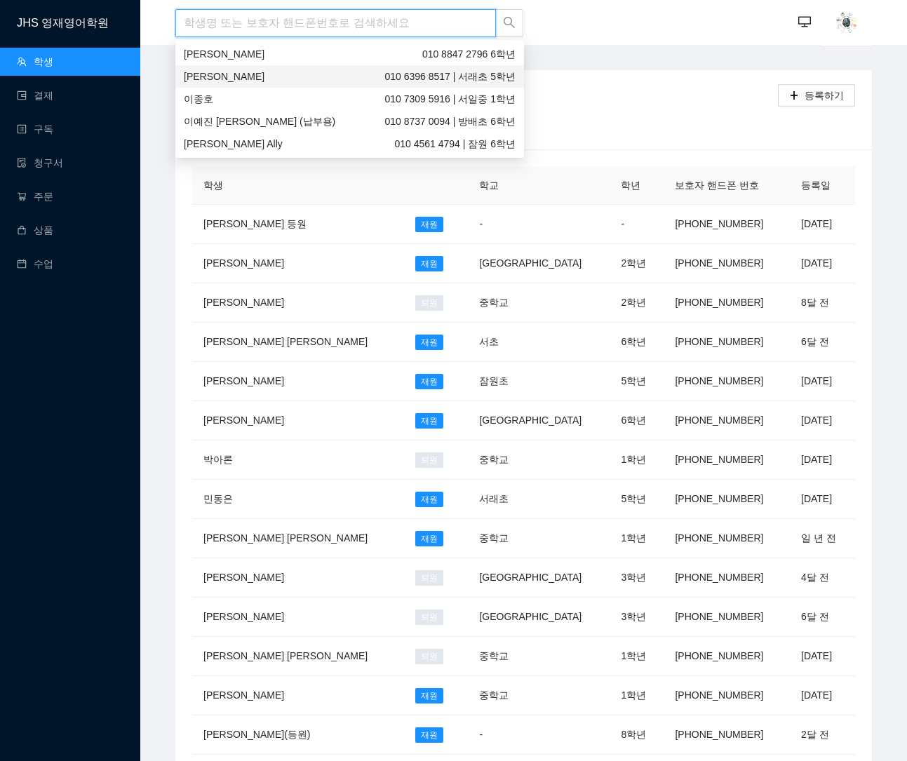
click at [287, 24] on input "search" at bounding box center [335, 23] width 321 height 28
type input "a"
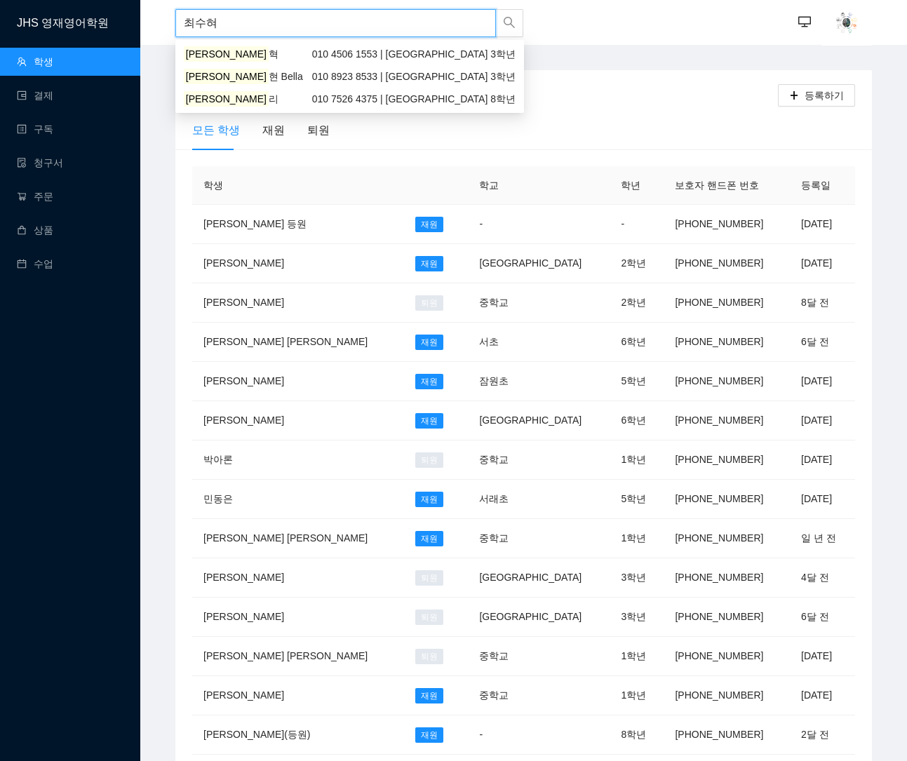
type input "[PERSON_NAME]"
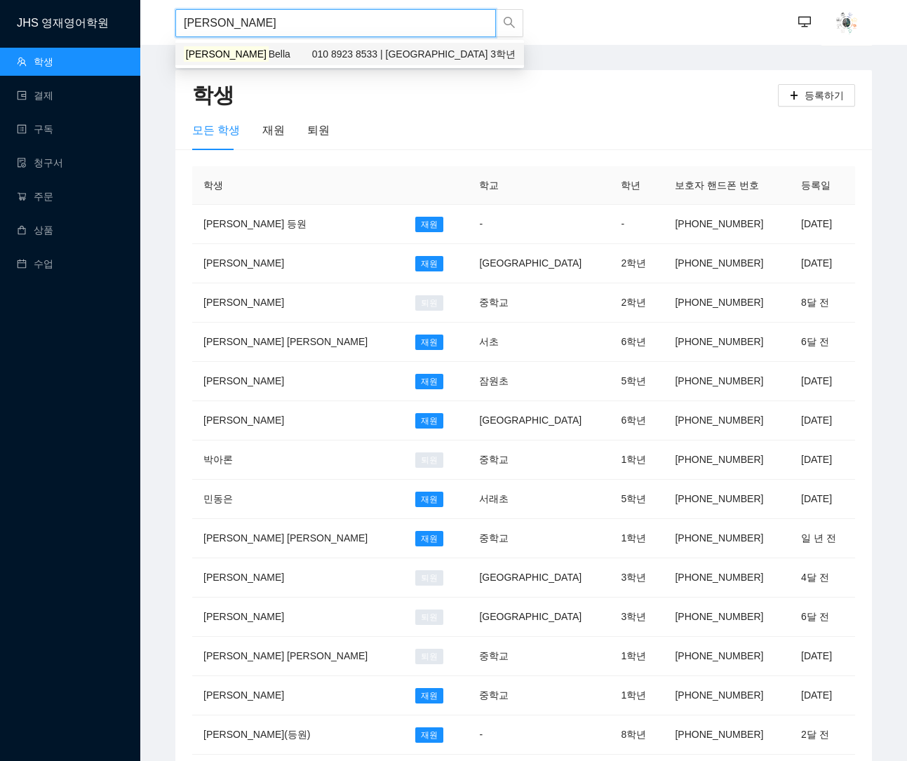
click at [290, 45] on div "[PERSON_NAME] [PERSON_NAME] 010 8923 8533 | [GEOGRAPHIC_DATA] 3학년" at bounding box center [349, 54] width 349 height 22
